Goal: Task Accomplishment & Management: Manage account settings

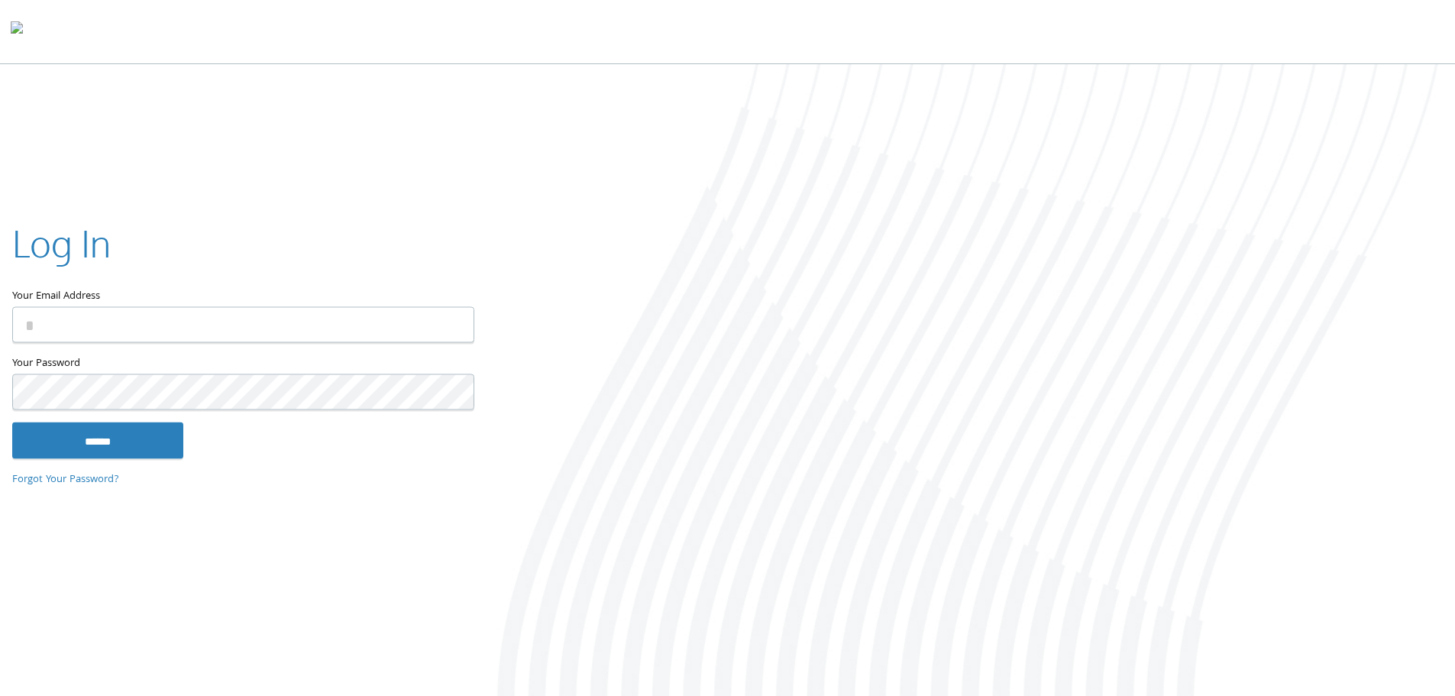
type input "**********"
click at [86, 443] on input "******" at bounding box center [97, 440] width 171 height 37
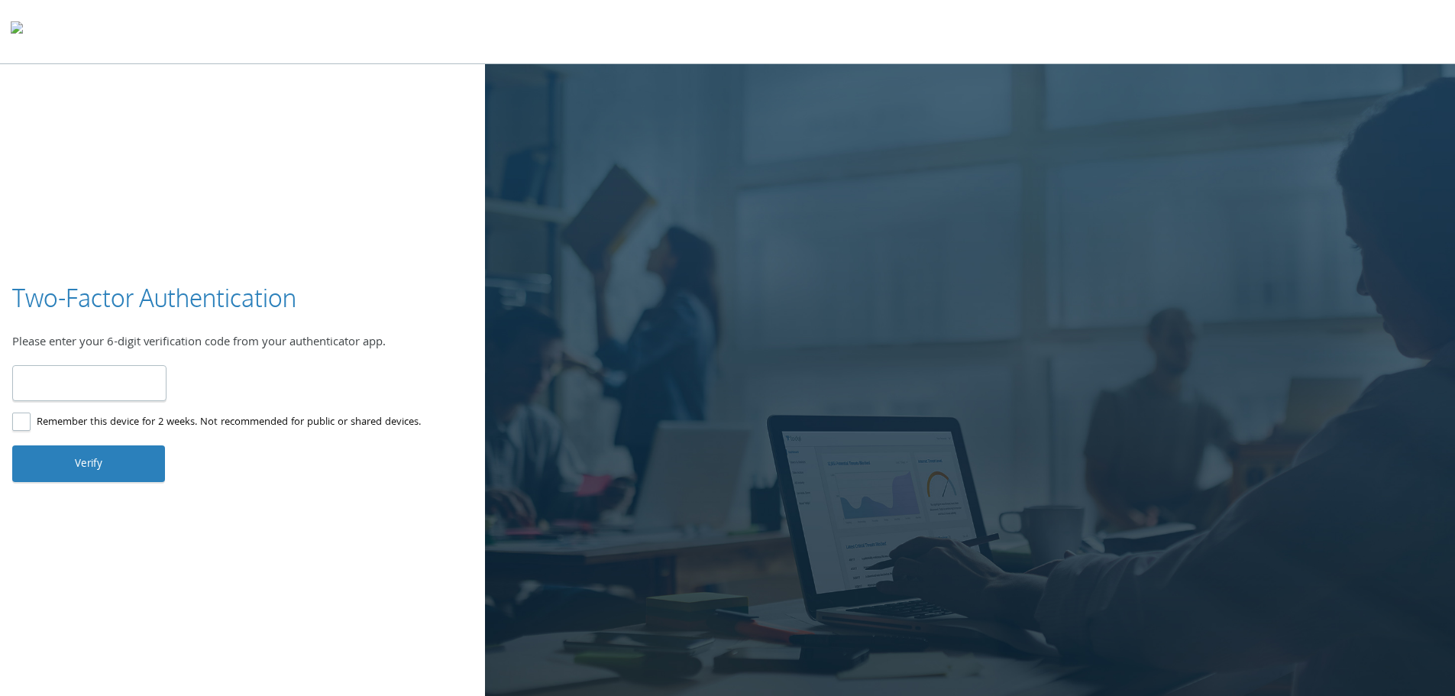
click at [60, 389] on input "number" at bounding box center [89, 383] width 154 height 36
type input "******"
